Goal: Information Seeking & Learning: Check status

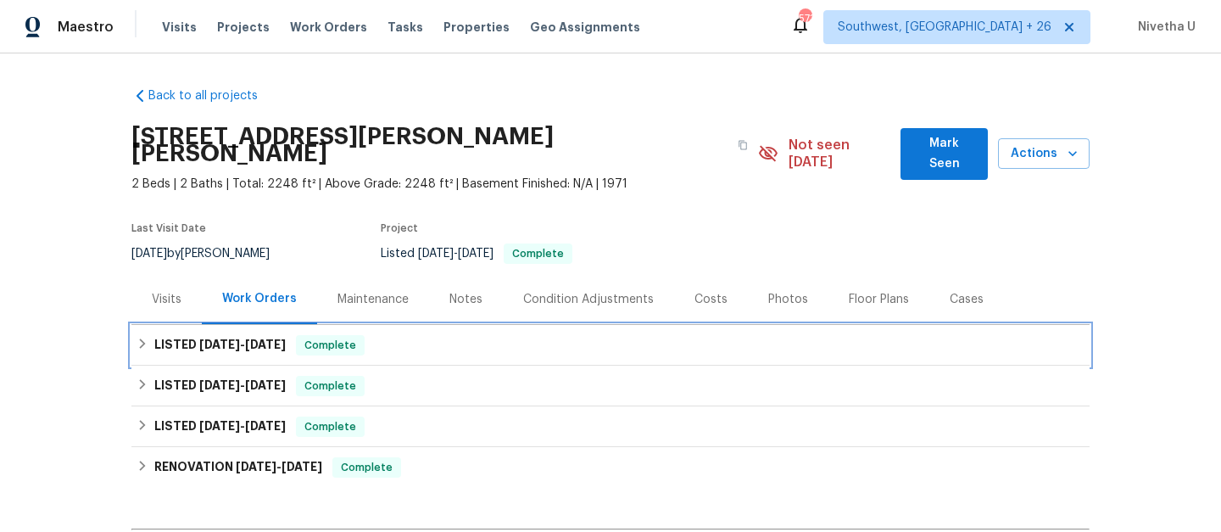
click at [380, 335] on div "LISTED [DATE] - [DATE] Complete" at bounding box center [611, 345] width 948 height 20
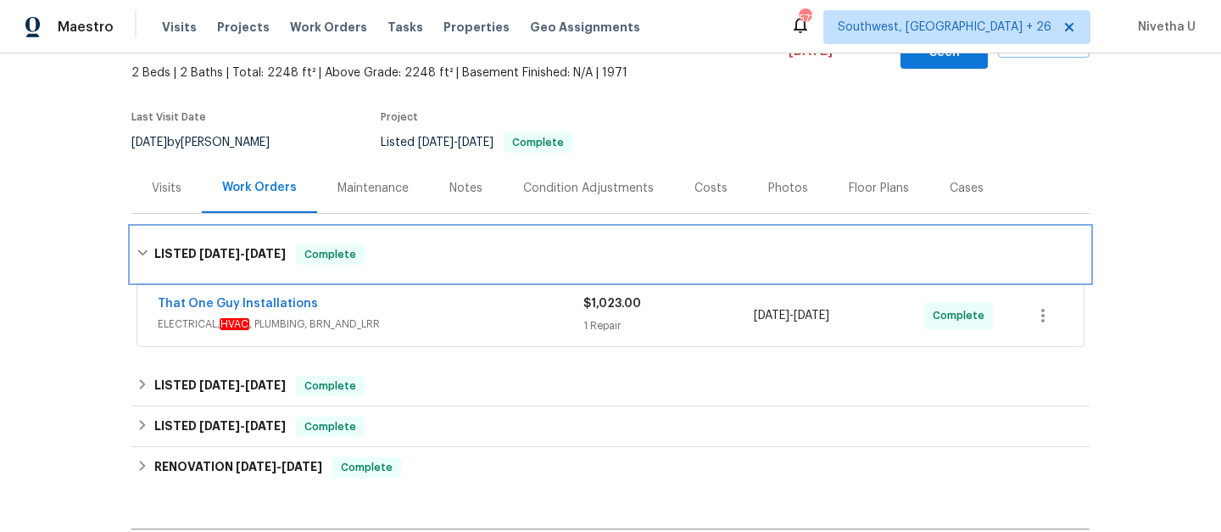
scroll to position [125, 0]
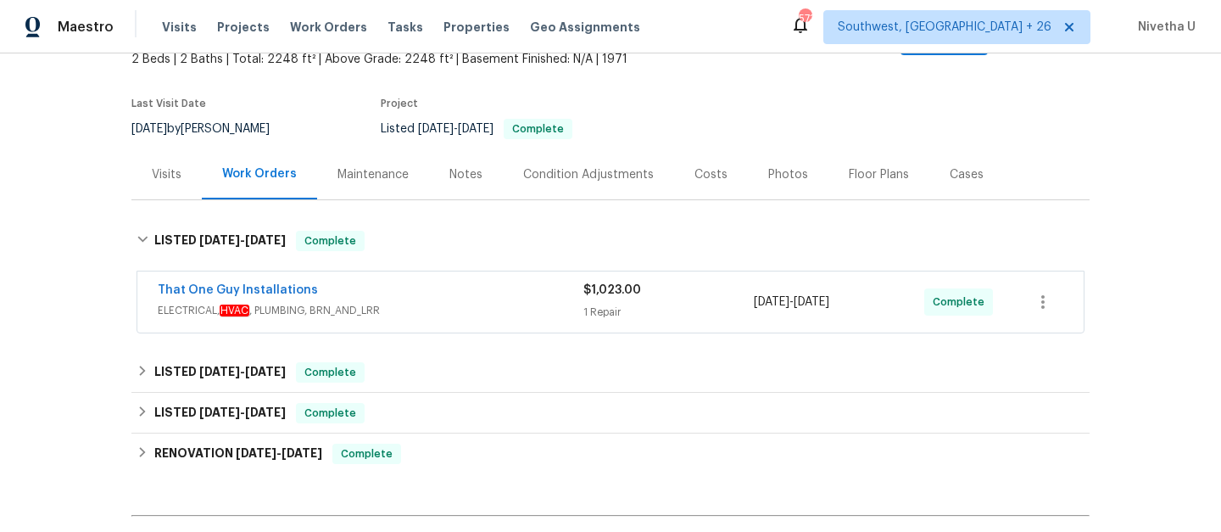
click at [415, 302] on span "ELECTRICAL, HVAC , PLUMBING, BRN_AND_LRR" at bounding box center [371, 310] width 426 height 17
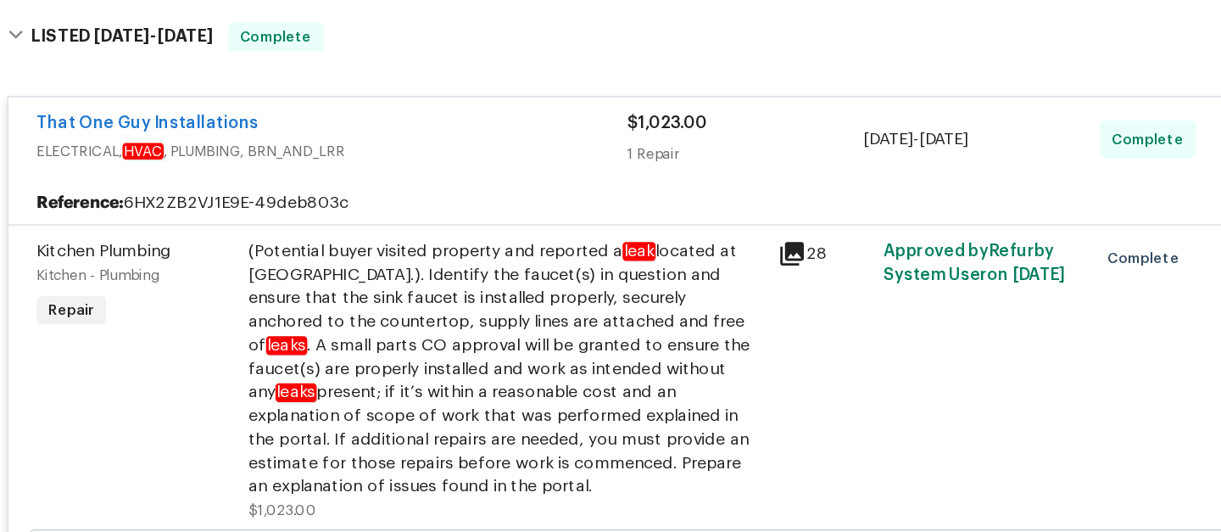
scroll to position [216, 0]
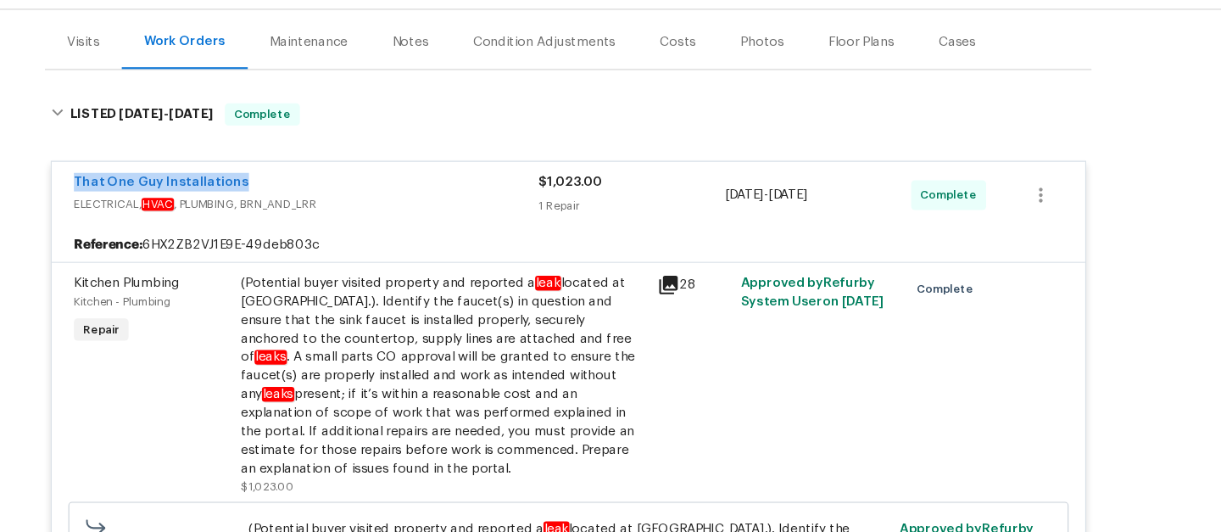
click at [454, 205] on div "That One Guy Installations" at bounding box center [371, 213] width 426 height 20
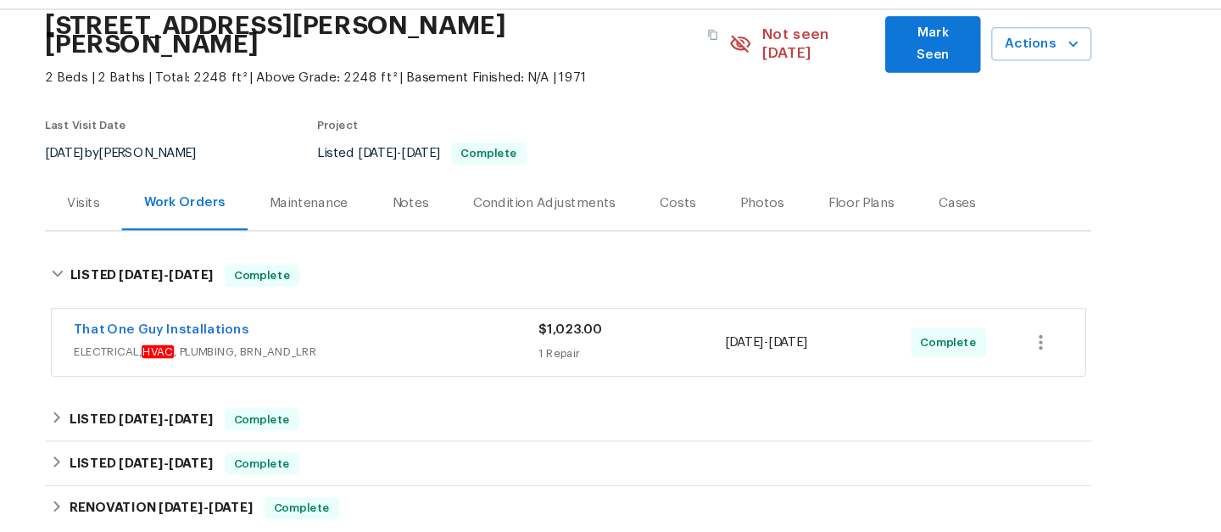
scroll to position [68, 0]
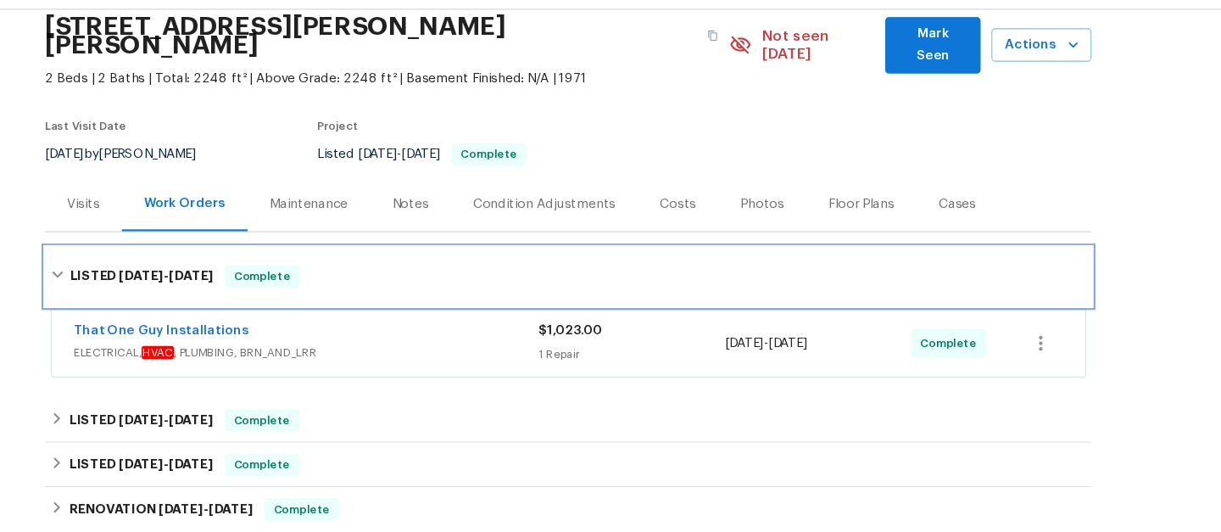
click at [420, 287] on div "LISTED [DATE] - [DATE] Complete" at bounding box center [611, 297] width 948 height 20
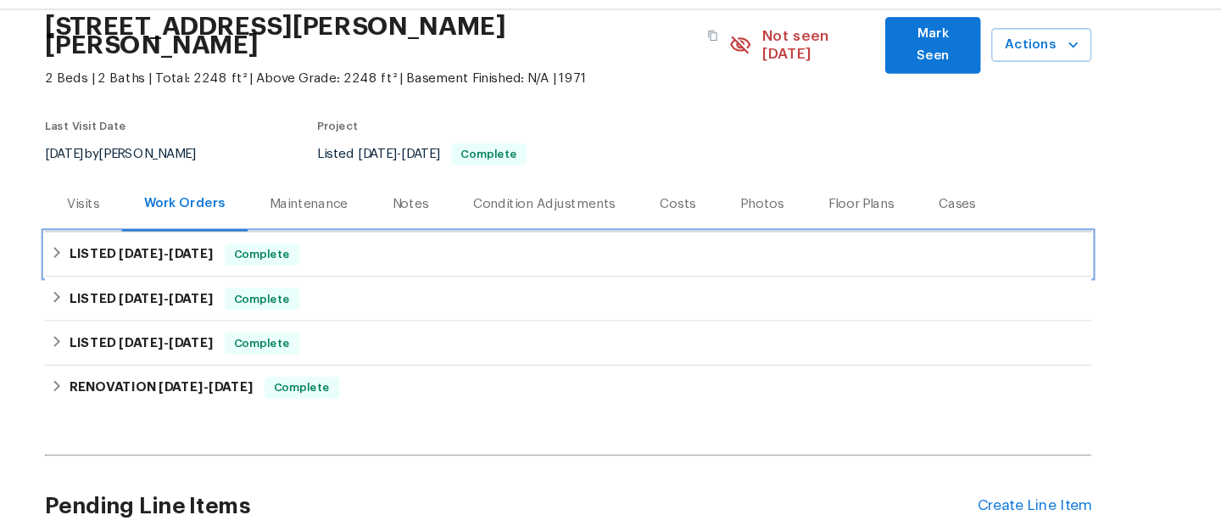
click at [415, 267] on div "LISTED [DATE] - [DATE] Complete" at bounding box center [611, 277] width 948 height 20
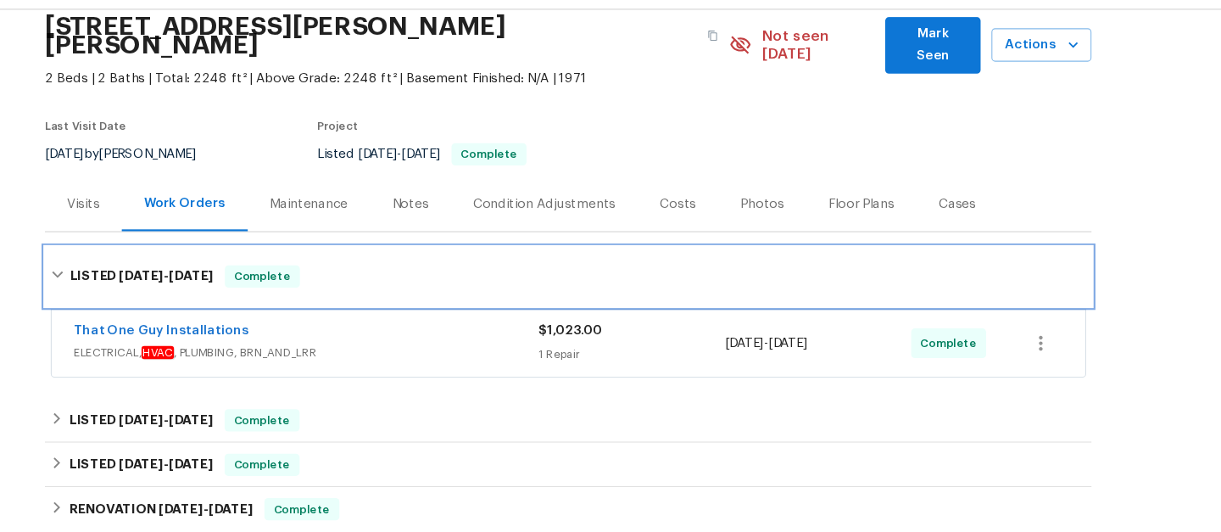
click at [414, 287] on div "LISTED [DATE] - [DATE] Complete" at bounding box center [611, 297] width 948 height 20
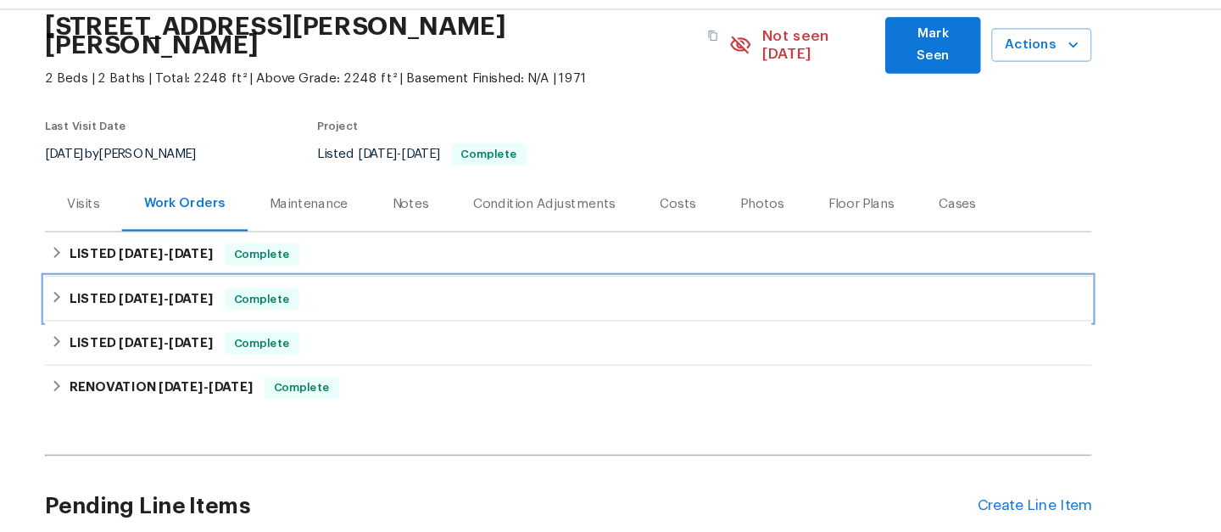
click at [410, 308] on div "LISTED [DATE] - [DATE] Complete" at bounding box center [611, 318] width 948 height 20
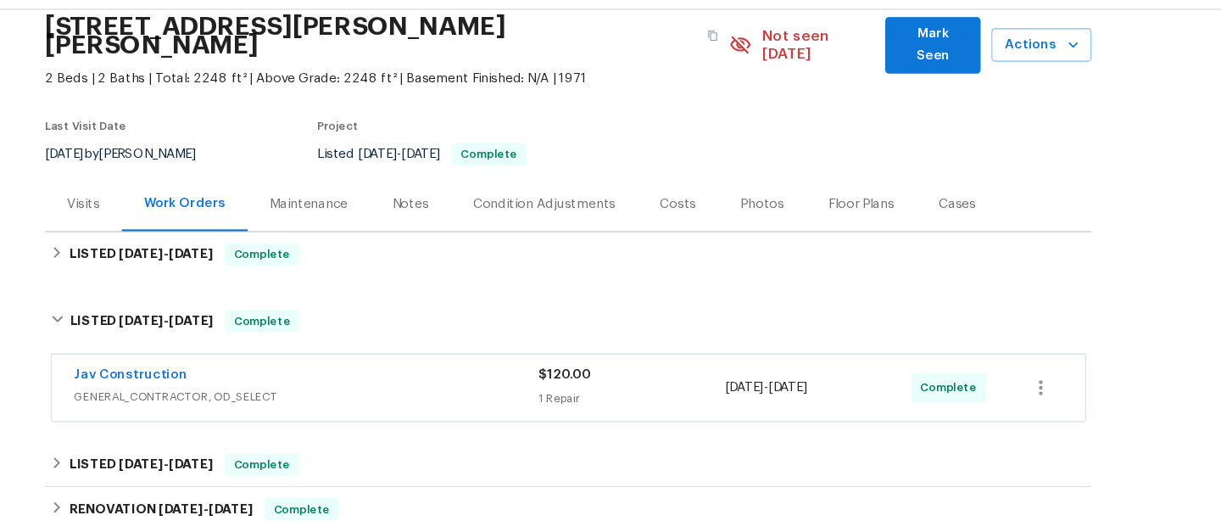
click at [440, 399] on span "GENERAL_CONTRACTOR, OD_SELECT" at bounding box center [371, 407] width 426 height 17
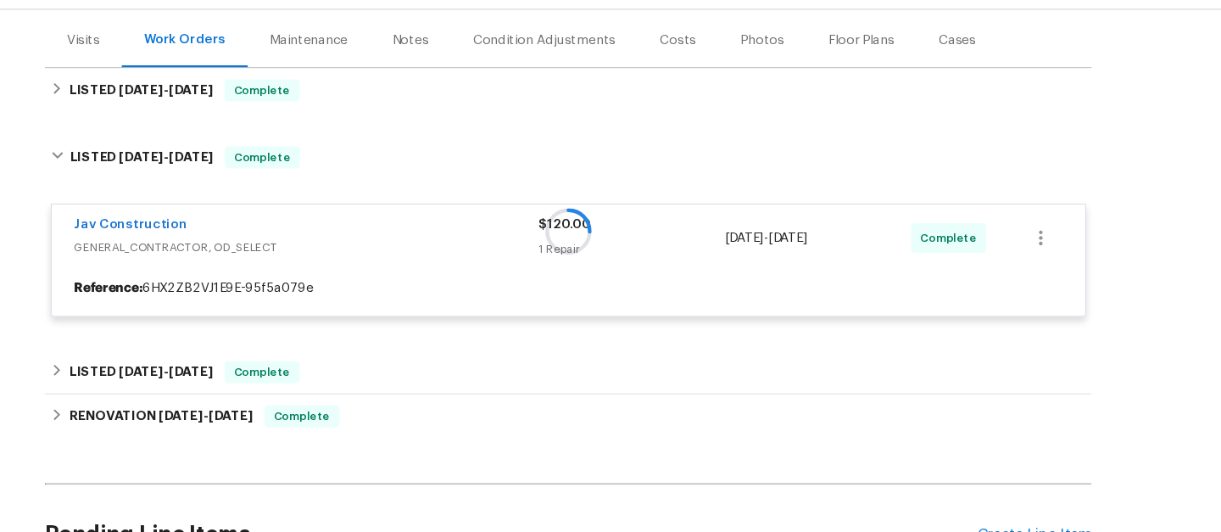
scroll to position [219, 0]
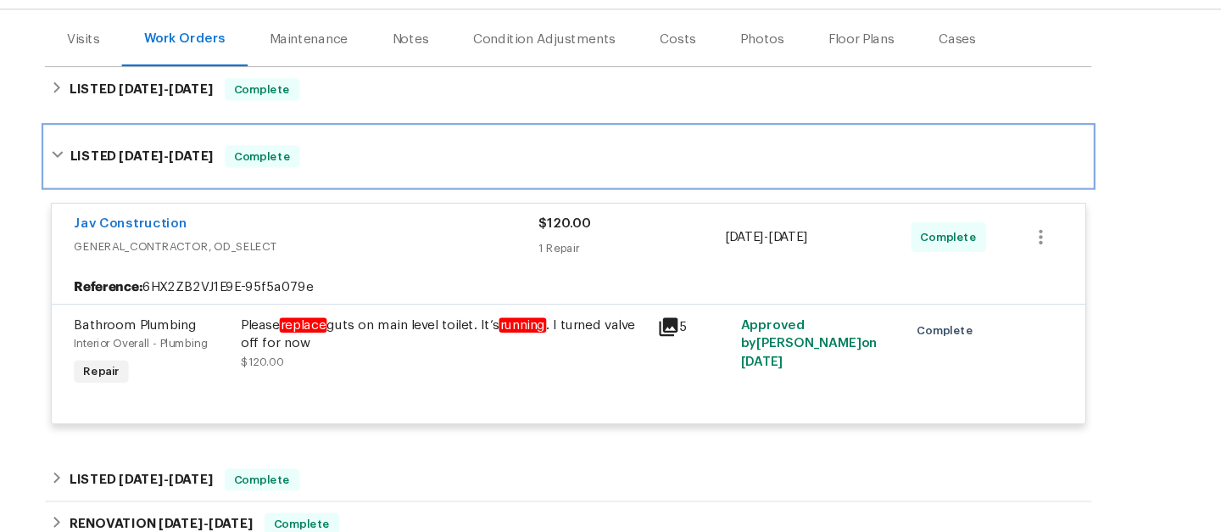
click at [384, 177] on div "LISTED [DATE] - [DATE] Complete" at bounding box center [611, 187] width 948 height 20
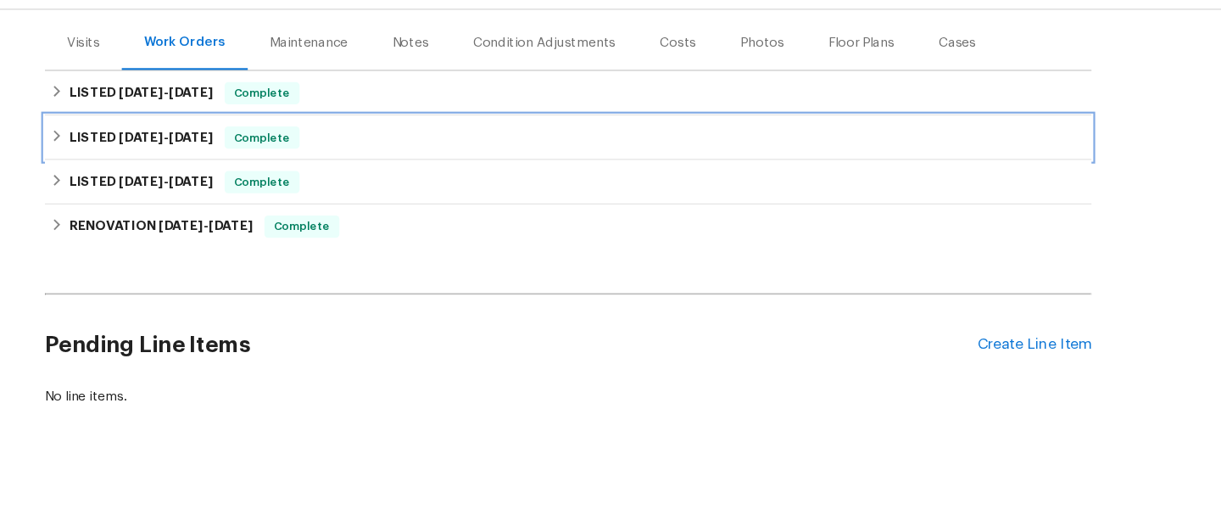
scroll to position [211, 0]
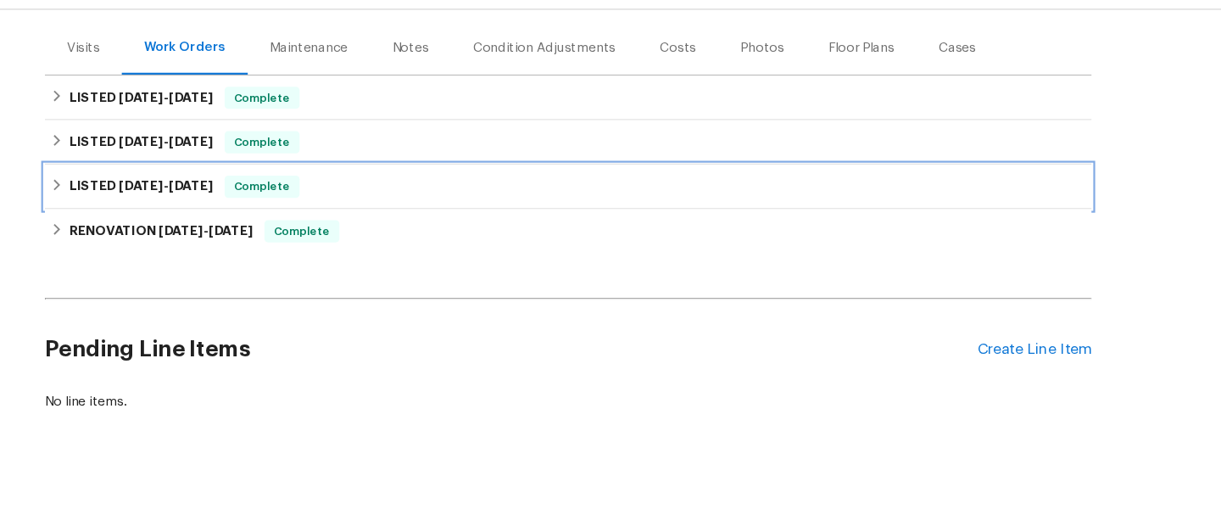
click at [386, 205] on div "LISTED [DATE] - [DATE] Complete" at bounding box center [611, 215] width 948 height 20
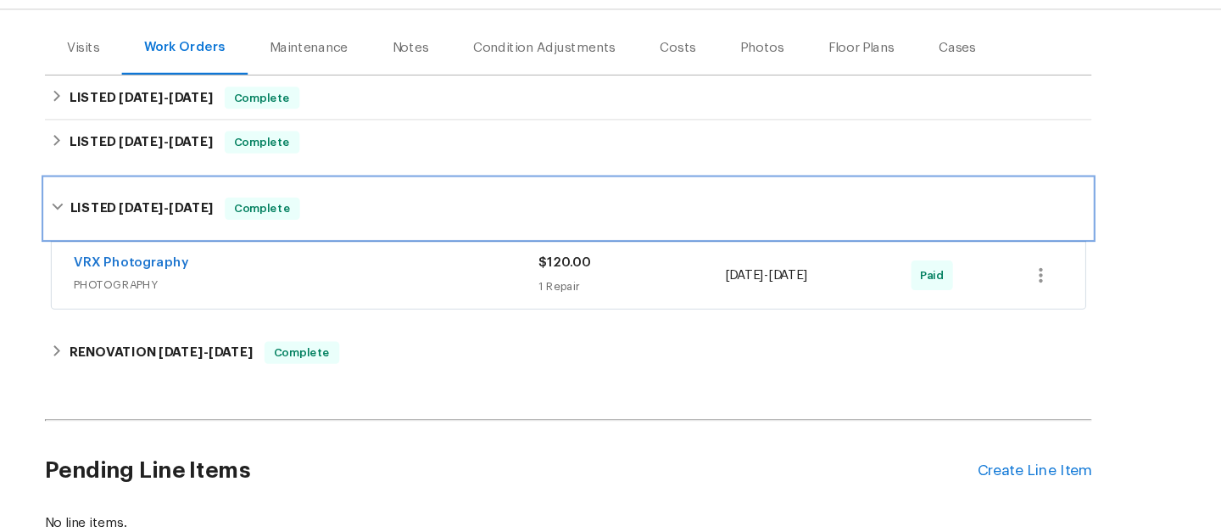
click at [397, 226] on div "LISTED [DATE] - [DATE] Complete" at bounding box center [611, 236] width 948 height 20
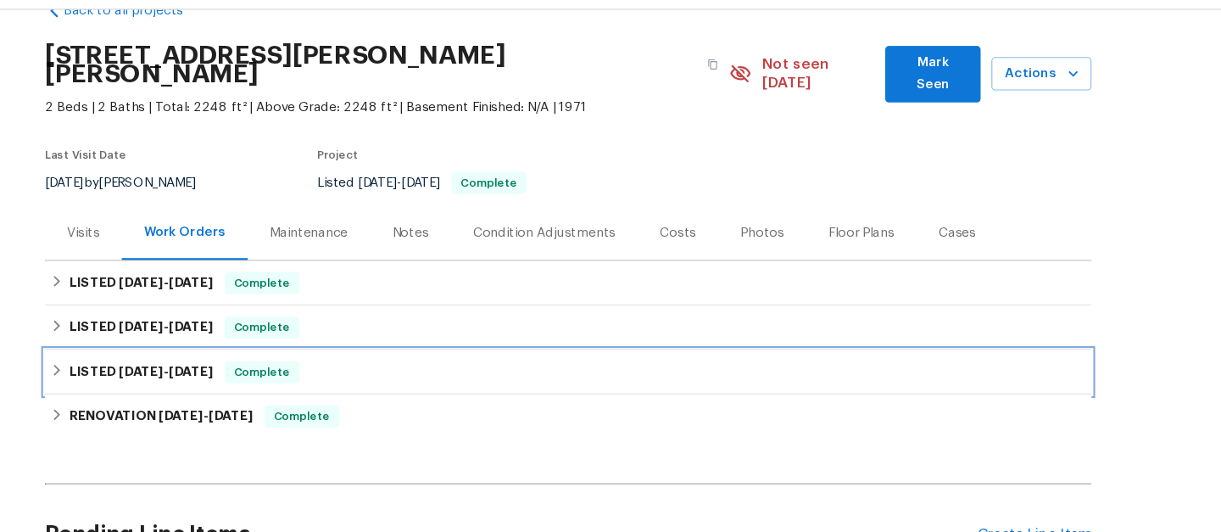
scroll to position [41, 0]
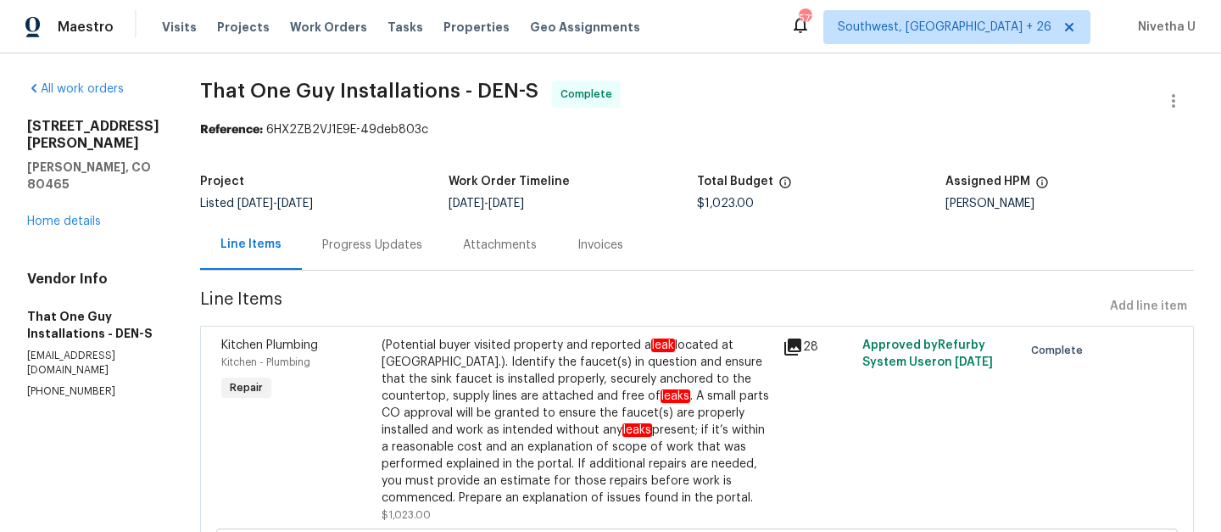
click at [390, 259] on div "Progress Updates" at bounding box center [372, 245] width 141 height 50
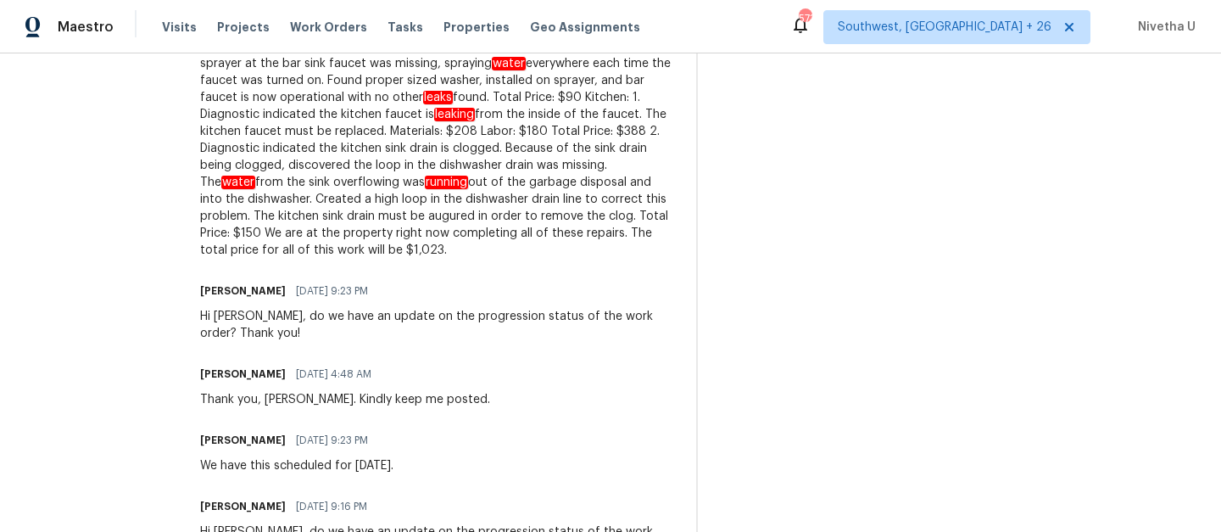
scroll to position [980, 0]
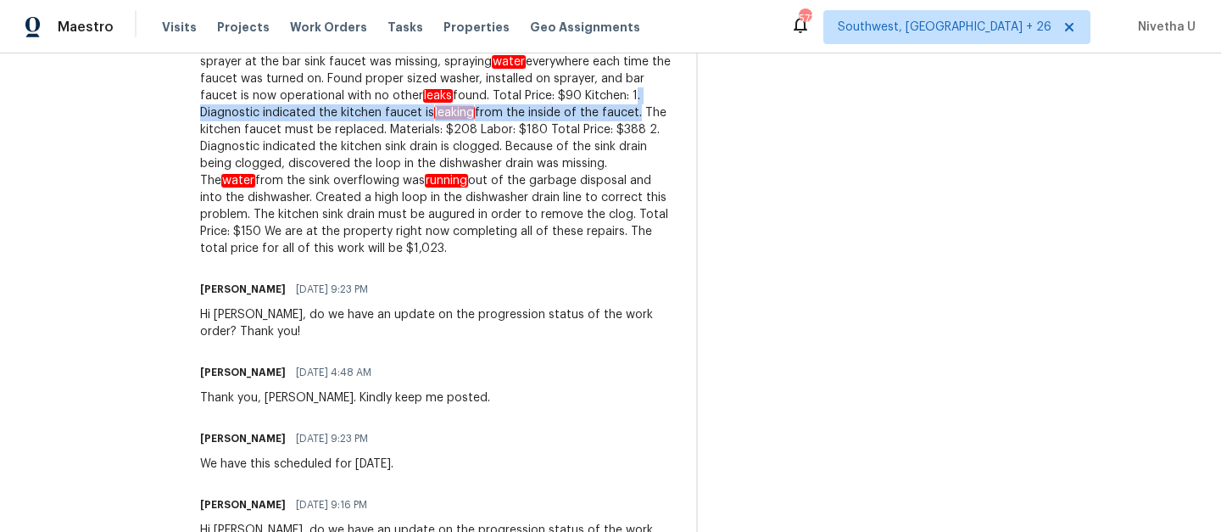
drag, startPoint x: 411, startPoint y: 74, endPoint x: 368, endPoint y: 100, distance: 50.6
click at [368, 100] on div "Powder Room: 1. Diagnostic indicated the flush valve overflow tube on the toile…" at bounding box center [438, 70] width 476 height 373
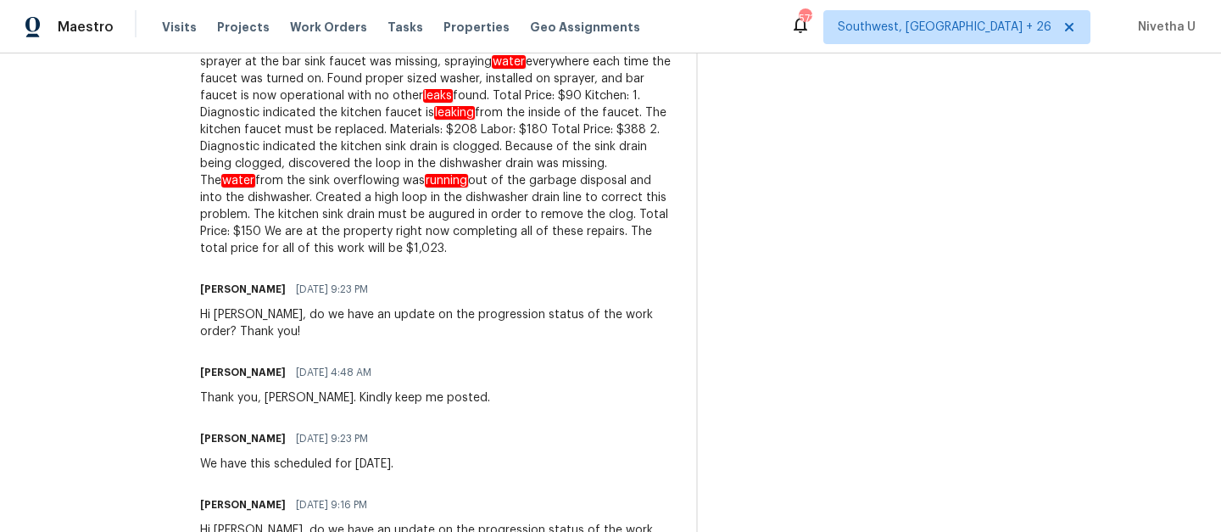
click at [377, 101] on div "Powder Room: 1. Diagnostic indicated the flush valve overflow tube on the toile…" at bounding box center [438, 70] width 476 height 373
drag, startPoint x: 377, startPoint y: 101, endPoint x: 627, endPoint y: 102, distance: 249.3
click at [627, 102] on div "Powder Room: 1. Diagnostic indicated the flush valve overflow tube on the toile…" at bounding box center [438, 70] width 476 height 373
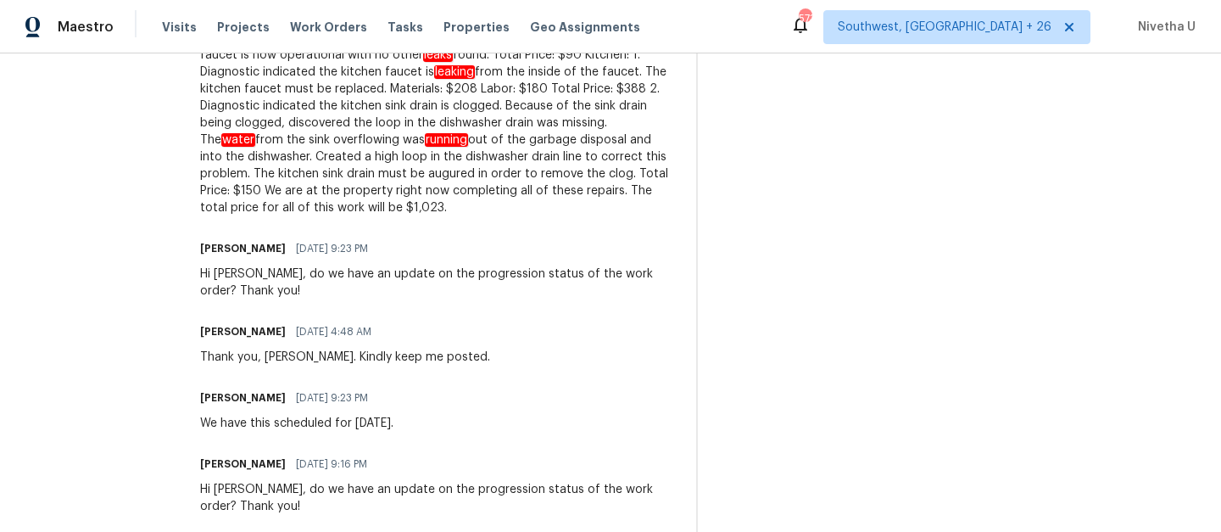
scroll to position [1023, 0]
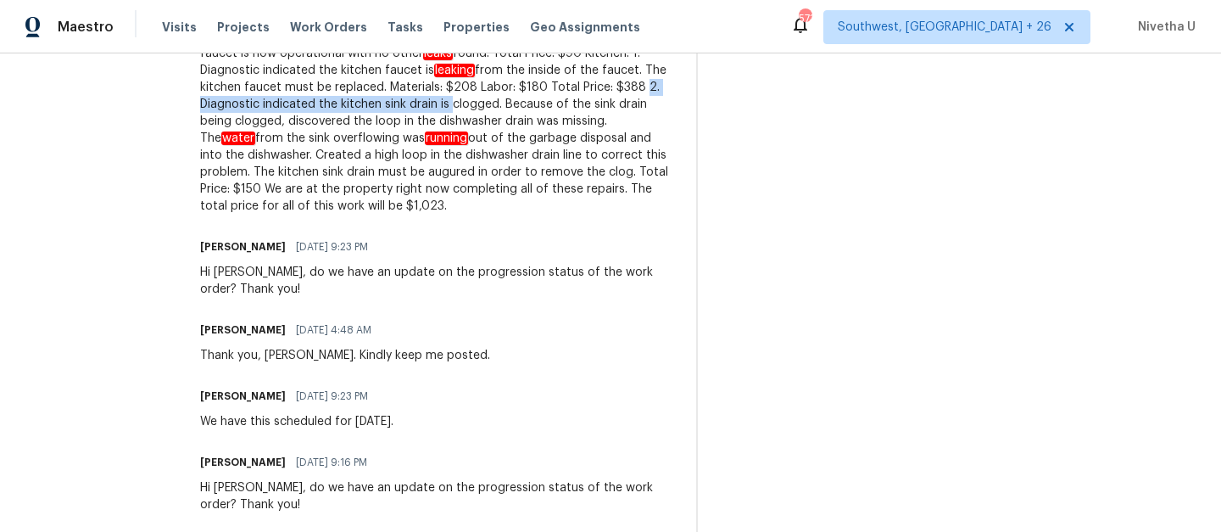
drag, startPoint x: 361, startPoint y: 73, endPoint x: 623, endPoint y: 76, distance: 262.0
click at [623, 76] on div "Powder Room: 1. Diagnostic indicated the flush valve overflow tube on the toile…" at bounding box center [438, 27] width 476 height 373
click at [200, 91] on div "Powder Room: 1. Diagnostic indicated the flush valve overflow tube on the toile…" at bounding box center [438, 27] width 476 height 373
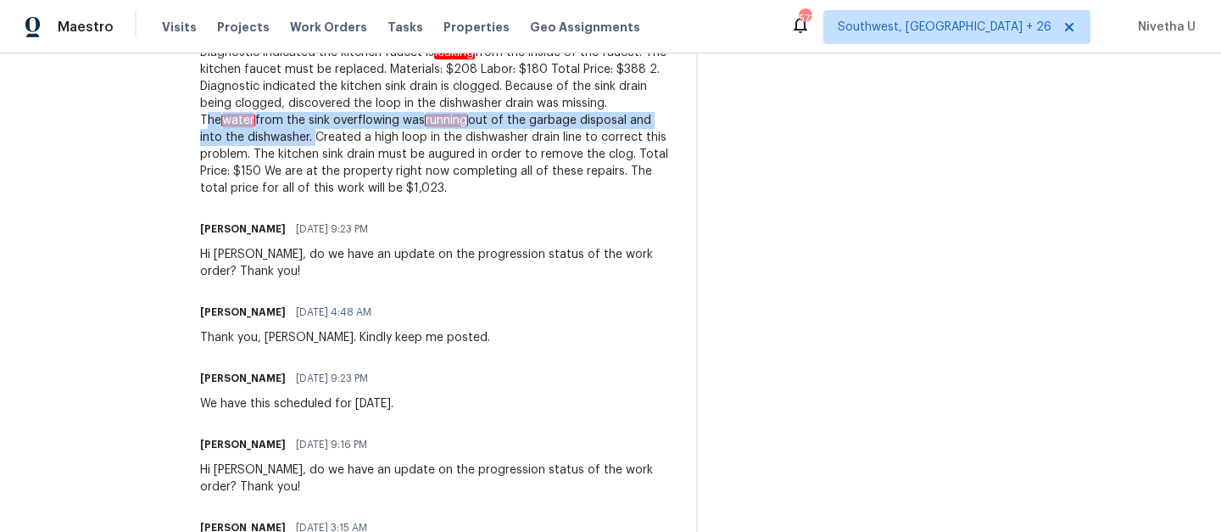
drag, startPoint x: 338, startPoint y: 88, endPoint x: 421, endPoint y: 99, distance: 83.8
click at [421, 99] on div "Powder Room: 1. Diagnostic indicated the flush valve overflow tube on the toile…" at bounding box center [438, 10] width 476 height 373
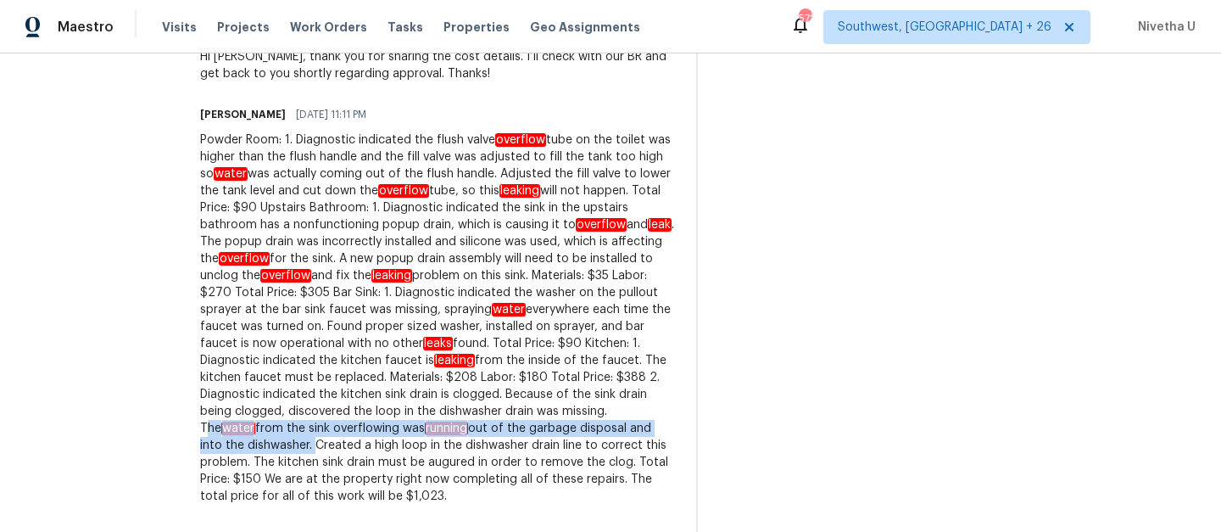
scroll to position [730, 0]
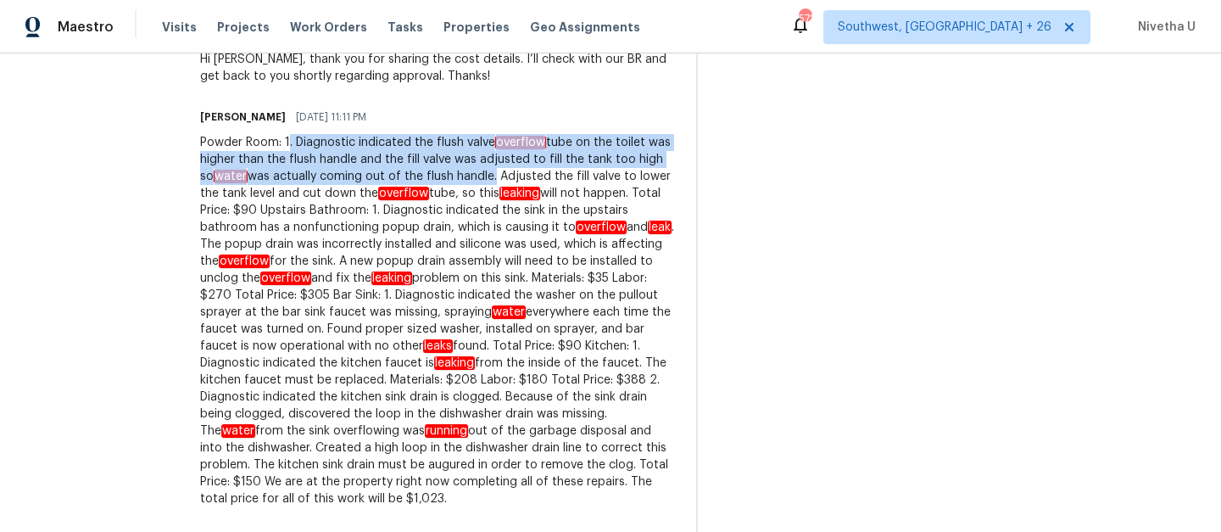
drag, startPoint x: 254, startPoint y: 125, endPoint x: 443, endPoint y: 164, distance: 192.4
click at [443, 164] on div "Powder Room: 1. Diagnostic indicated the flush valve overflow tube on the toile…" at bounding box center [438, 320] width 476 height 373
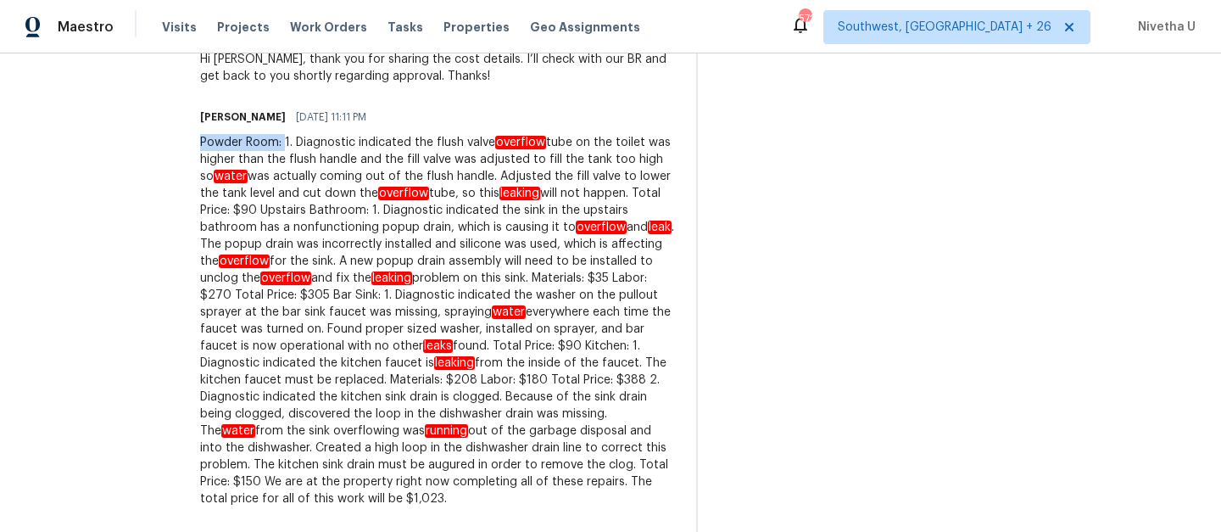
drag, startPoint x: 251, startPoint y: 123, endPoint x: 413, endPoint y: 114, distance: 162.2
click at [413, 114] on div "Matt Bailey 10/01/2025 11:11 PM Powder Room: 1. Diagnostic indicated the flush …" at bounding box center [438, 306] width 476 height 402
drag, startPoint x: 388, startPoint y: 127, endPoint x: 482, endPoint y: 125, distance: 93.3
click at [482, 134] on div "Powder Room: 1. Diagnostic indicated the flush valve overflow tube on the toile…" at bounding box center [438, 320] width 476 height 373
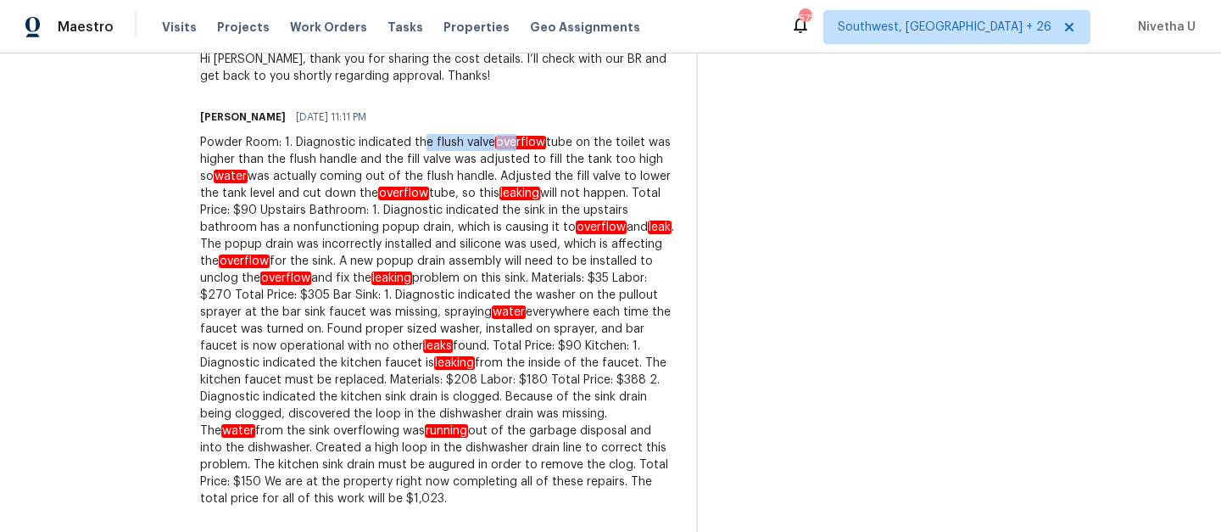
click at [495, 136] on em "overflow" at bounding box center [520, 143] width 51 height 14
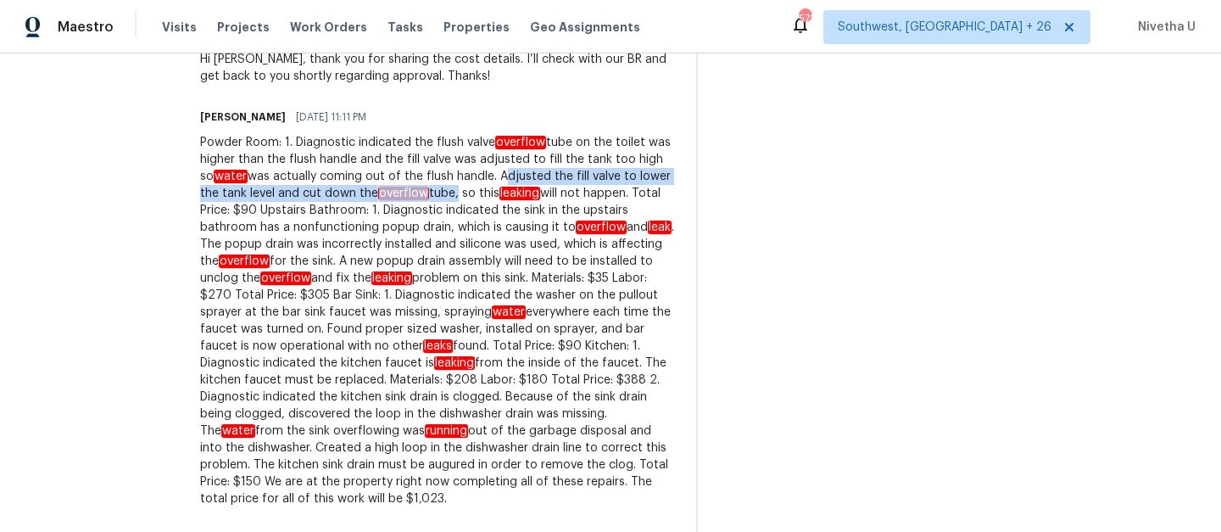
drag, startPoint x: 449, startPoint y: 159, endPoint x: 401, endPoint y: 180, distance: 52.0
click at [401, 180] on div "Powder Room: 1. Diagnostic indicated the flush valve overflow tube on the toile…" at bounding box center [438, 320] width 476 height 373
copy div "Adjusted the fill valve to lower the tank level and cut down the overflow tube"
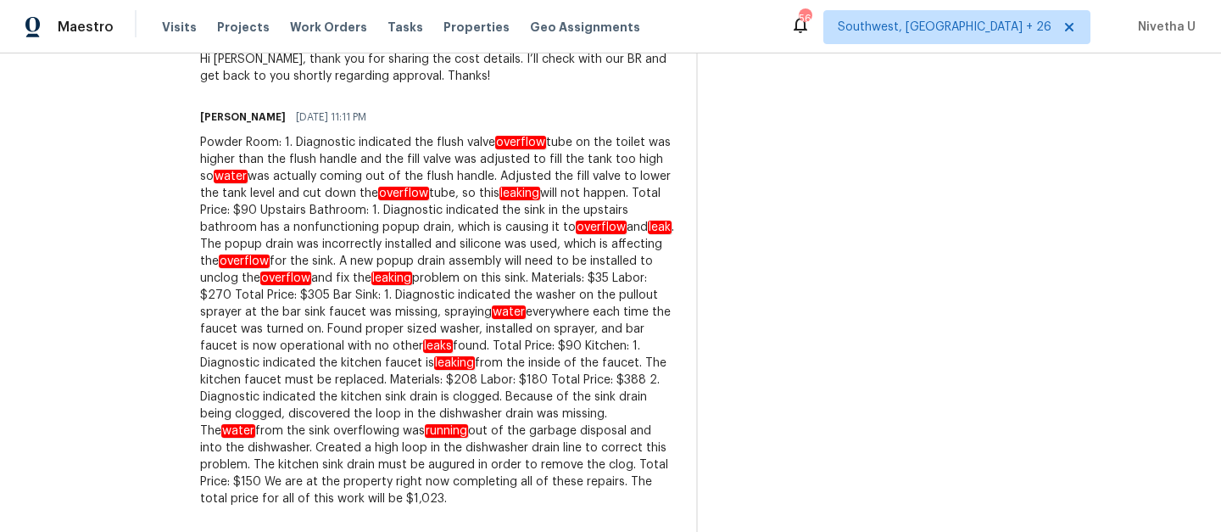
click at [430, 185] on div "Powder Room: 1. Diagnostic indicated the flush valve overflow tube on the toile…" at bounding box center [438, 320] width 476 height 373
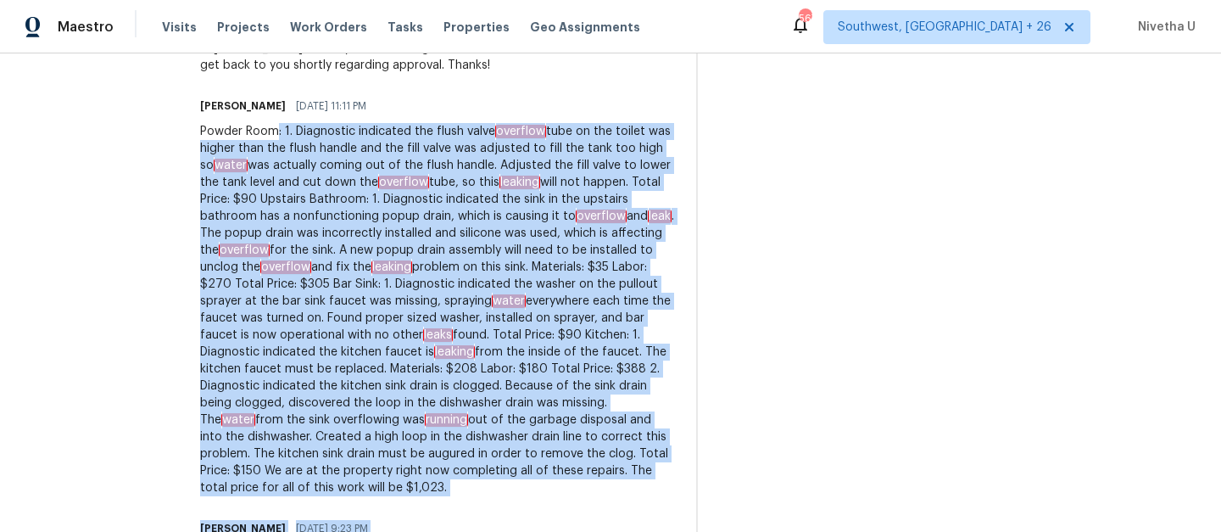
scroll to position [767, 0]
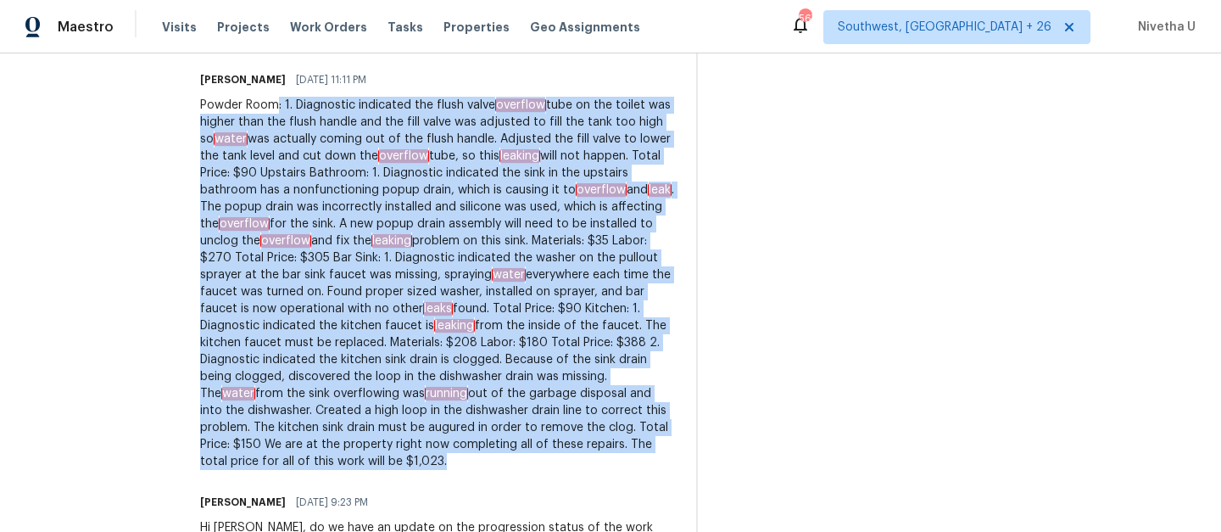
drag, startPoint x: 243, startPoint y: 225, endPoint x: 506, endPoint y: 432, distance: 334.5
click at [506, 432] on div "Powder Room: 1. Diagnostic indicated the flush valve overflow tube on the toile…" at bounding box center [438, 283] width 476 height 373
copy div ": 1. Diagnostic indicated the flush valve overflow tube on the toilet was highe…"
